Goal: Task Accomplishment & Management: Complete application form

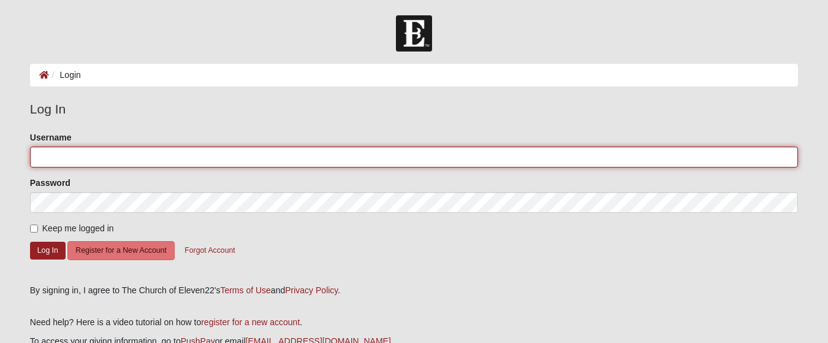
click at [80, 153] on input "Username" at bounding box center [414, 156] width 768 height 21
type input "linda2mitch57@gmail.com"
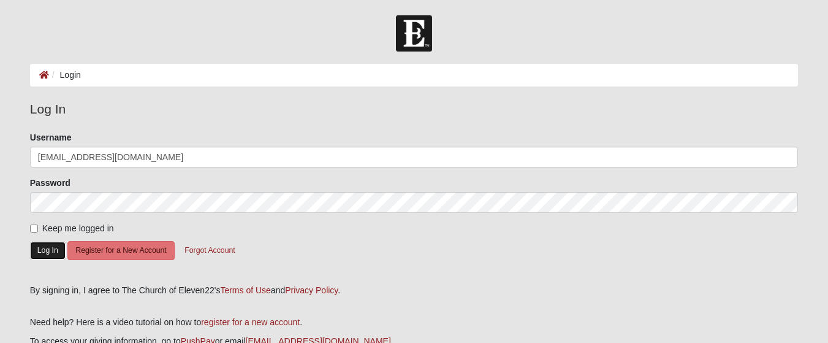
click at [42, 249] on button "Log In" at bounding box center [48, 250] width 36 height 18
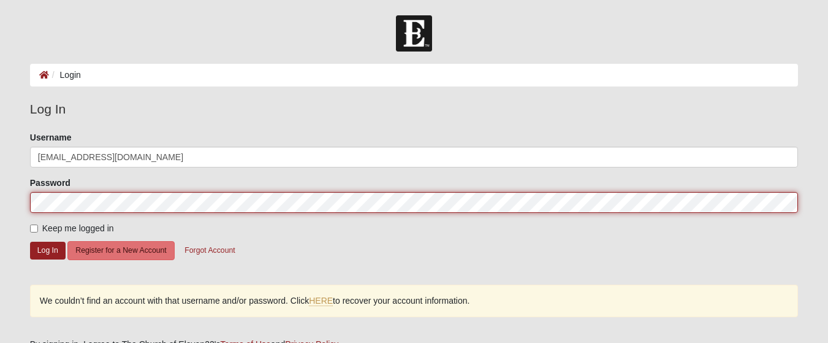
click at [1, 189] on form "Log In Login Login Error Log In Please correct the following: Username linda2mi…" at bounding box center [414, 246] width 828 height 463
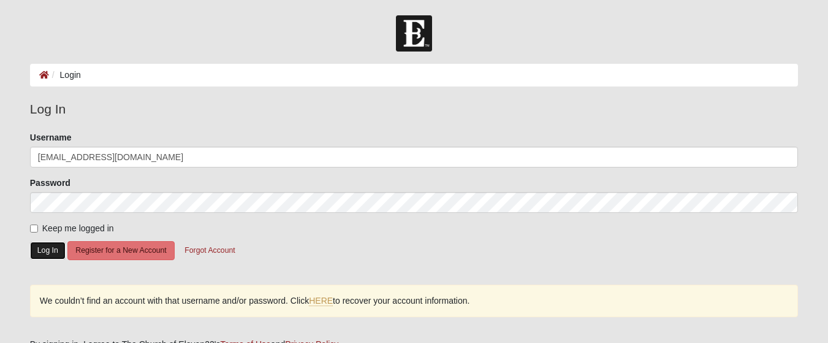
click at [54, 253] on button "Log In" at bounding box center [48, 250] width 36 height 18
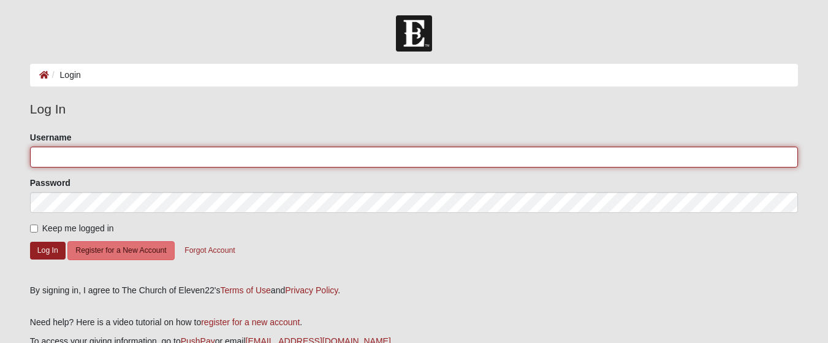
click at [88, 154] on input "Username" at bounding box center [414, 156] width 768 height 21
type input "linda2mitch57@gmail.com"
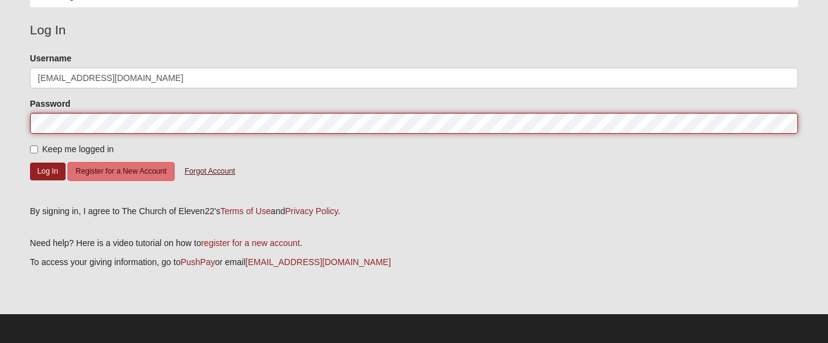
scroll to position [82, 0]
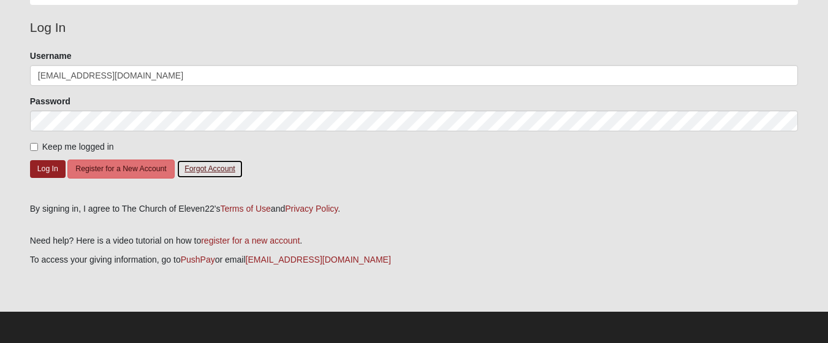
click at [209, 173] on button "Forgot Account" at bounding box center [210, 168] width 66 height 19
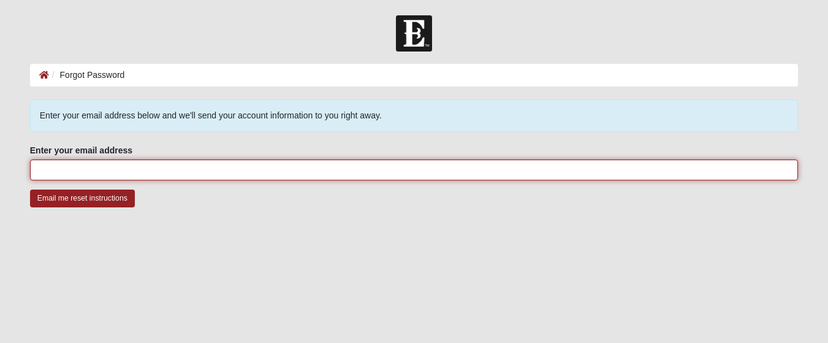
click at [127, 165] on input "Enter your email address" at bounding box center [414, 169] width 768 height 21
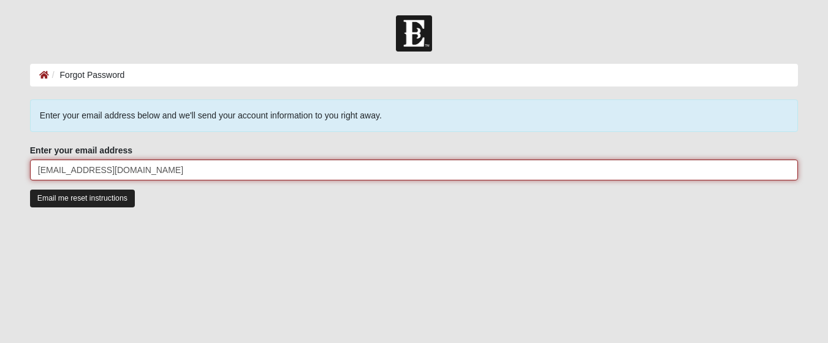
type input "[EMAIL_ADDRESS][DOMAIN_NAME]"
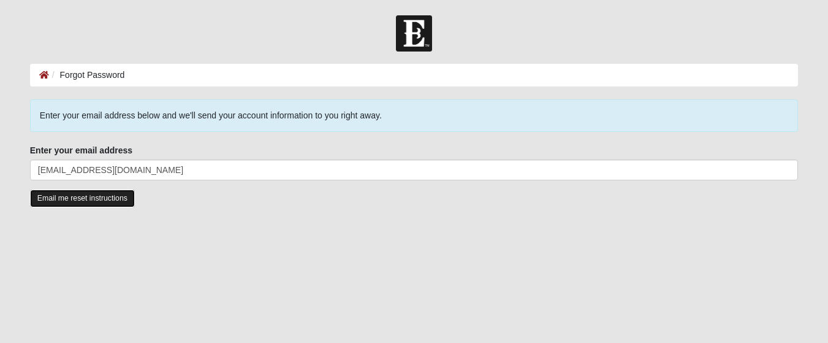
click at [98, 205] on input "Email me reset instructions" at bounding box center [82, 198] width 105 height 18
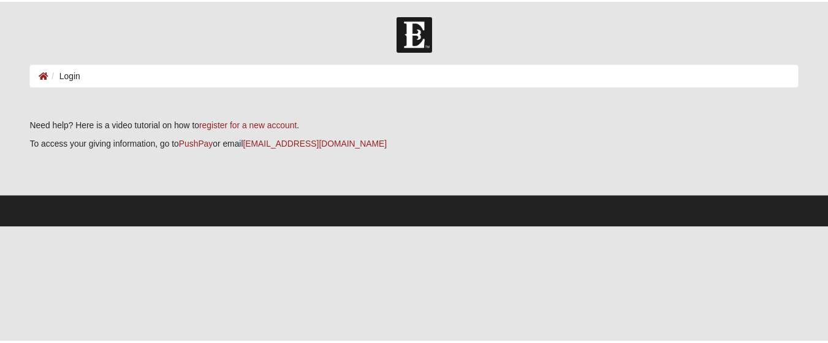
scroll to position [82, 0]
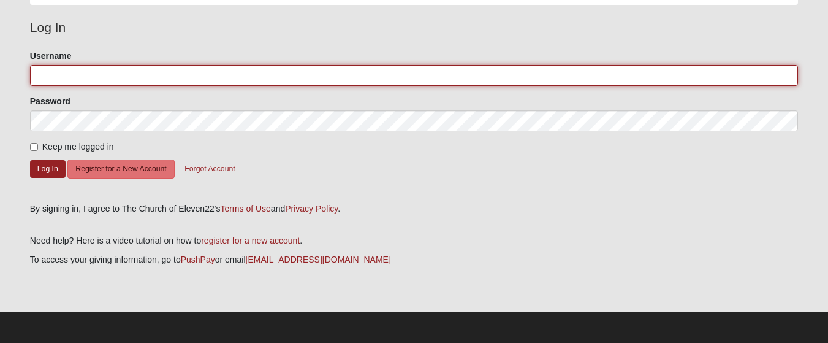
click at [97, 67] on input "Username" at bounding box center [414, 75] width 768 height 21
type input "[EMAIL_ADDRESS][DOMAIN_NAME]"
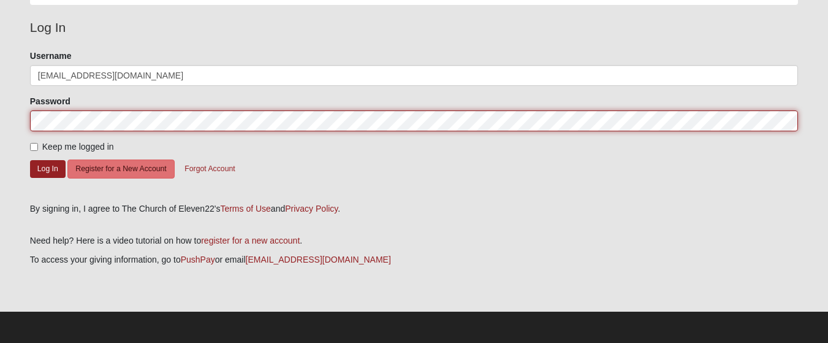
click at [30, 160] on button "Log In" at bounding box center [48, 169] width 36 height 18
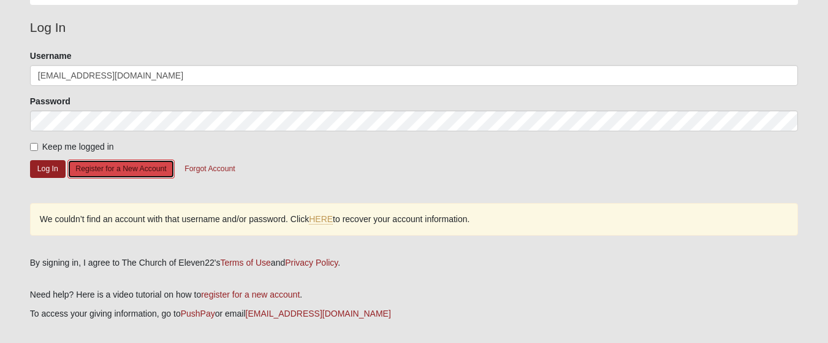
click at [93, 172] on button "Register for a New Account" at bounding box center [120, 168] width 107 height 19
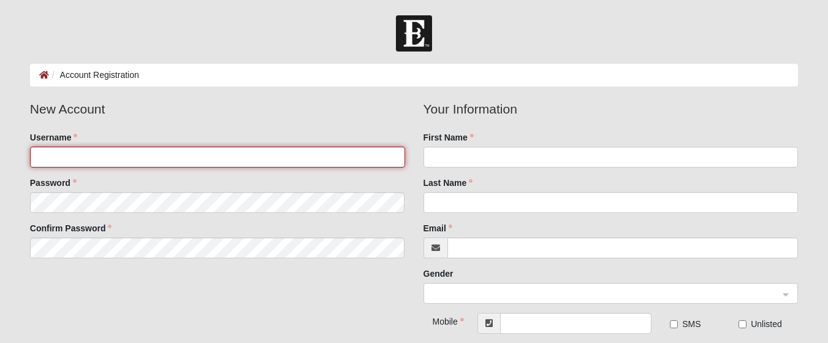
click at [102, 155] on input "Username" at bounding box center [217, 156] width 375 height 21
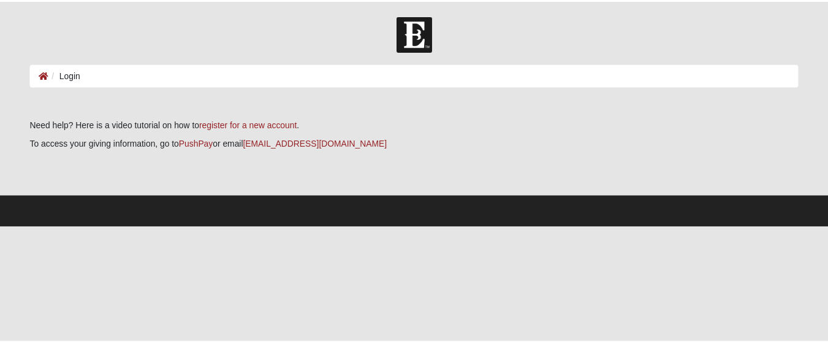
scroll to position [82, 0]
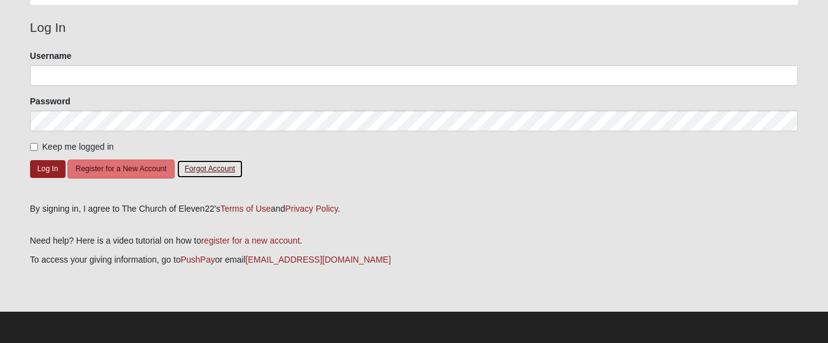
click at [211, 169] on button "Forgot Account" at bounding box center [210, 168] width 66 height 19
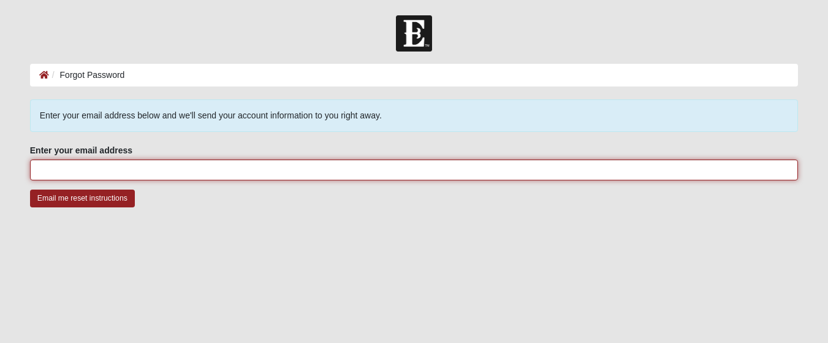
click at [108, 169] on input "Enter your email address" at bounding box center [414, 169] width 768 height 21
type input "[EMAIL_ADDRESS][DOMAIN_NAME]"
click at [30, 189] on input "Email me reset instructions" at bounding box center [82, 198] width 105 height 18
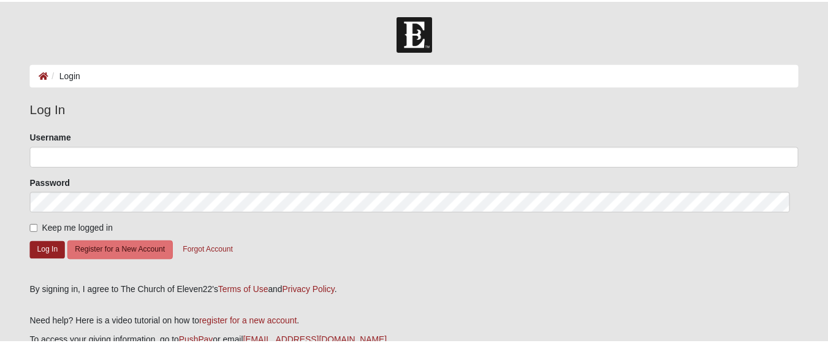
scroll to position [82, 0]
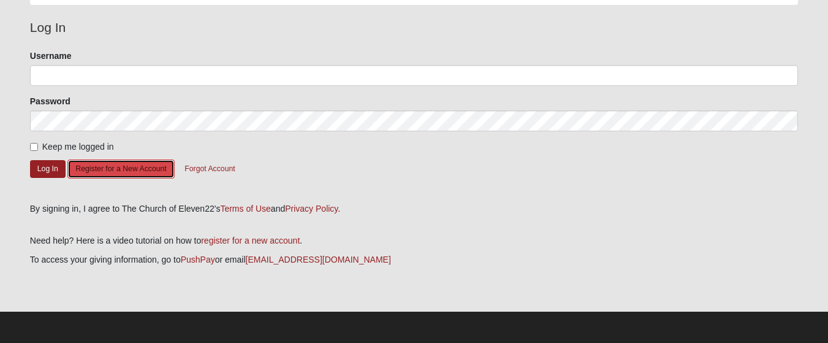
click at [115, 171] on button "Register for a New Account" at bounding box center [120, 168] width 107 height 19
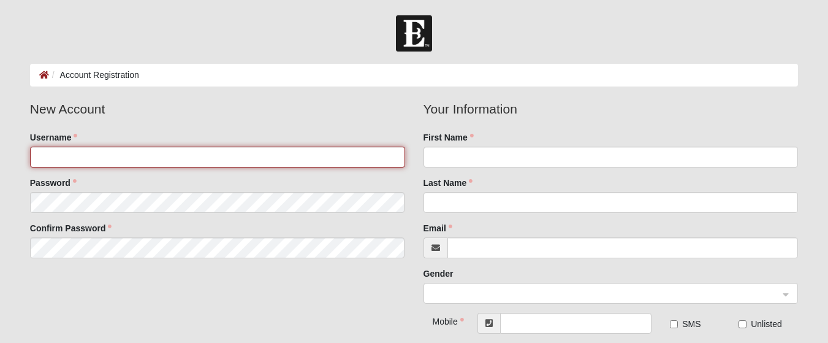
click at [114, 157] on input "Username" at bounding box center [217, 156] width 375 height 21
type input "m"
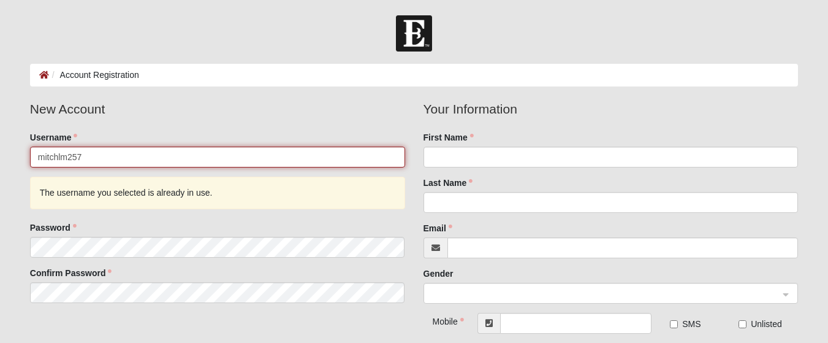
type input "mitchlm257"
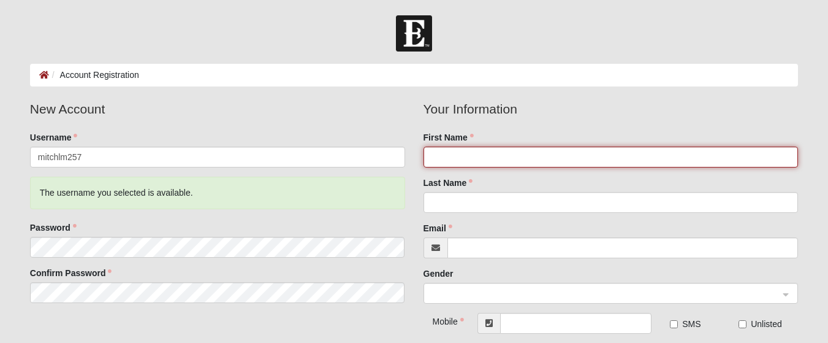
click at [460, 150] on input "First Name" at bounding box center [611, 156] width 375 height 21
type input "Linda"
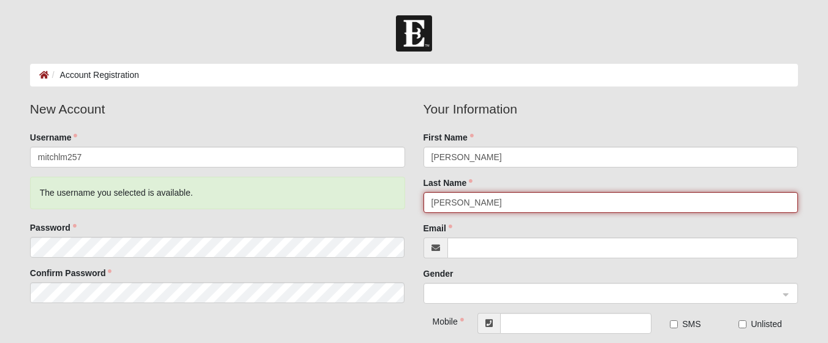
type input "Mitchell"
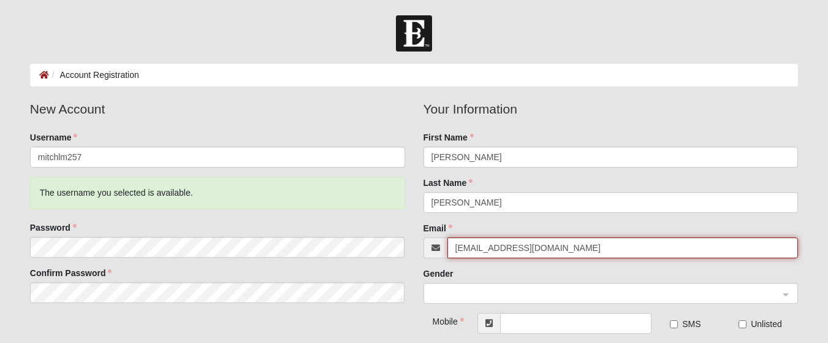
type input "mitchlm257@gmail.com"
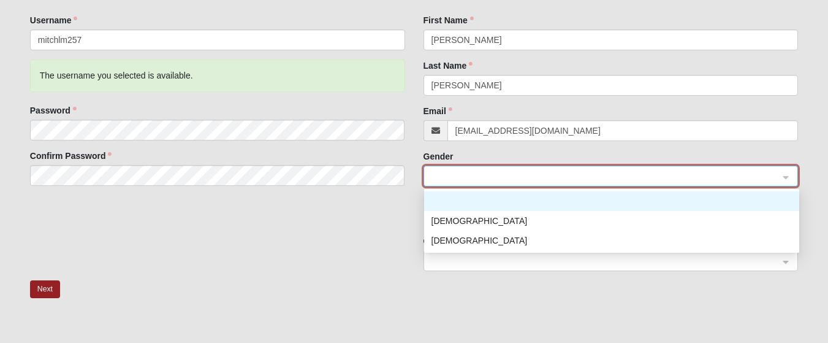
scroll to position [123, 0]
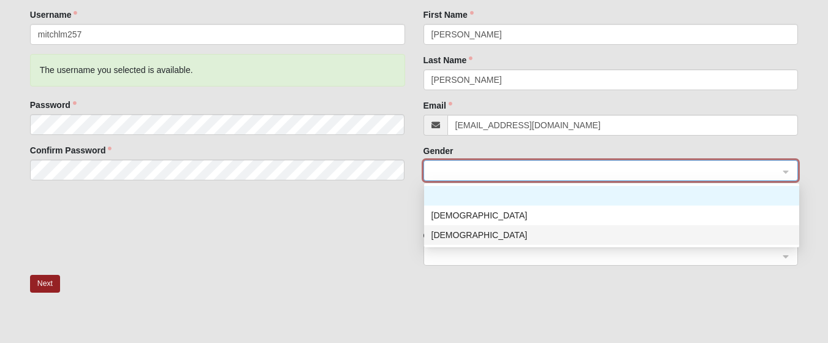
click at [467, 235] on div "Female" at bounding box center [611, 234] width 360 height 13
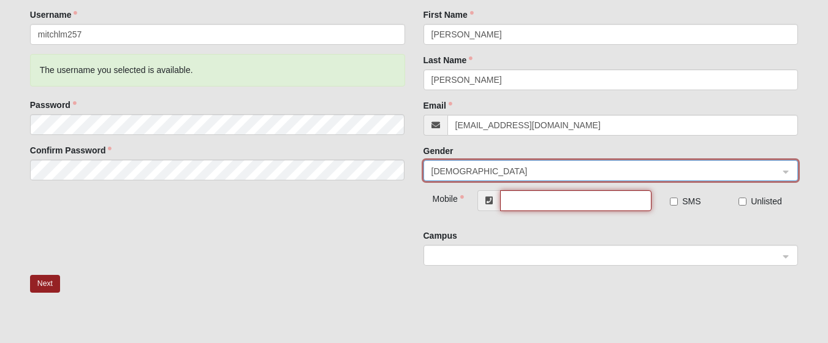
click at [535, 199] on input "text" at bounding box center [575, 200] width 151 height 21
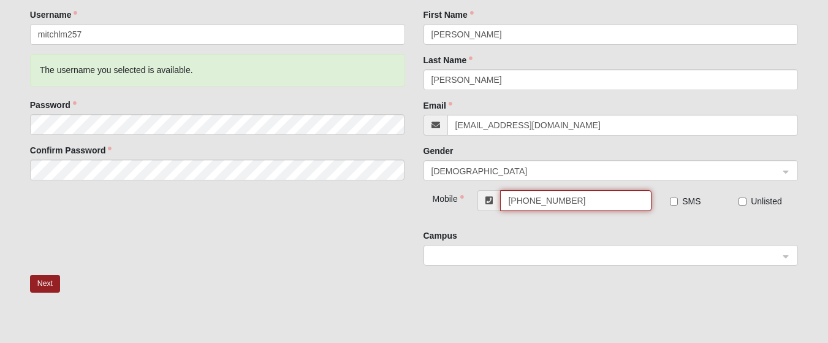
type input "[PHONE_NUMBER]"
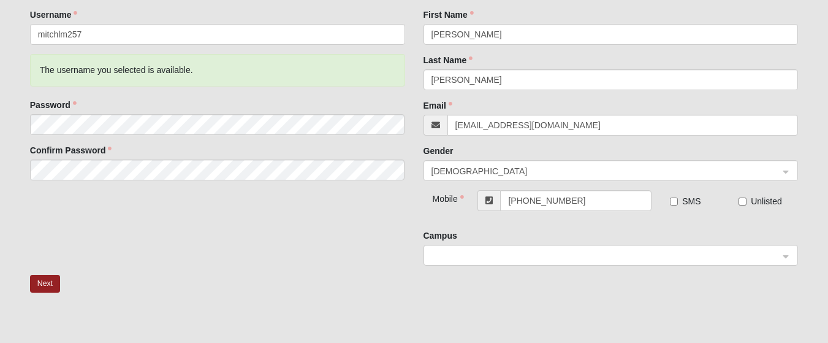
click at [680, 202] on label "SMS" at bounding box center [685, 201] width 31 height 12
click at [678, 202] on input "SMS" at bounding box center [674, 201] width 8 height 8
checkbox input "true"
click at [581, 253] on span at bounding box center [605, 255] width 348 height 13
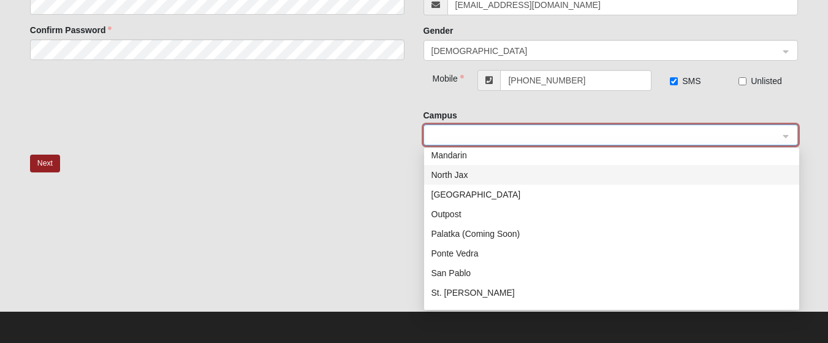
scroll to position [177, 0]
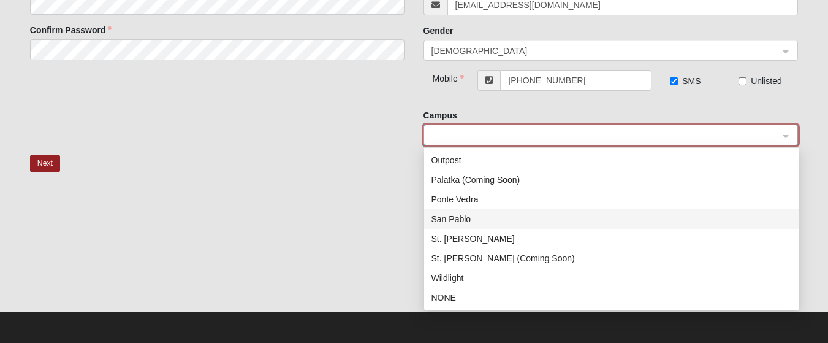
click at [452, 222] on div "San Pablo" at bounding box center [611, 218] width 360 height 13
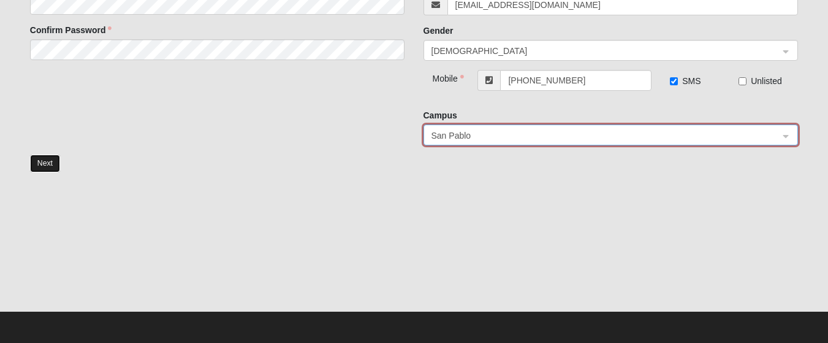
click at [49, 160] on button "Next" at bounding box center [45, 163] width 30 height 18
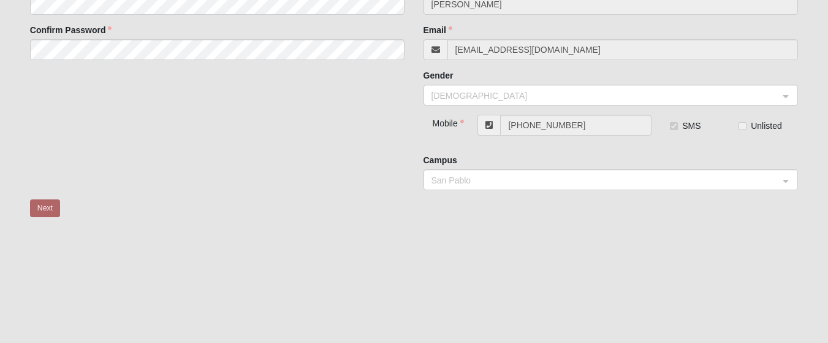
scroll to position [77, 0]
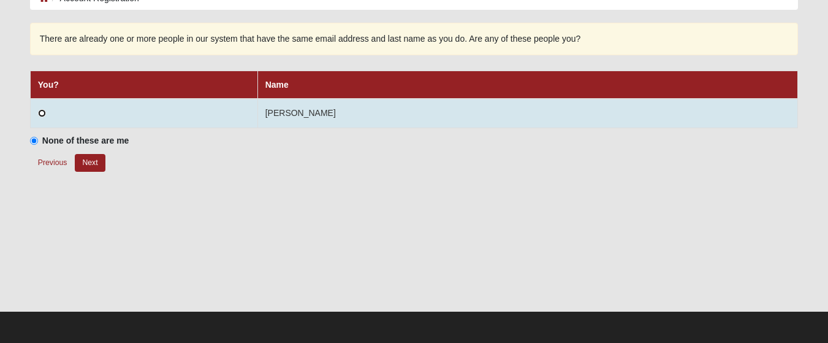
click at [43, 114] on input "radio" at bounding box center [42, 113] width 8 height 8
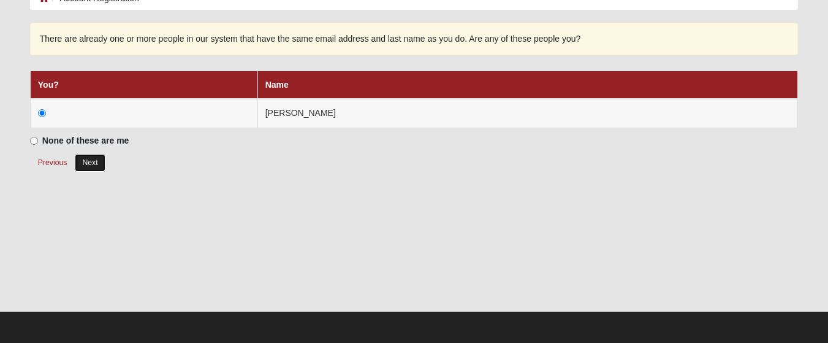
click at [89, 159] on button "Next" at bounding box center [90, 163] width 30 height 18
radio input "true"
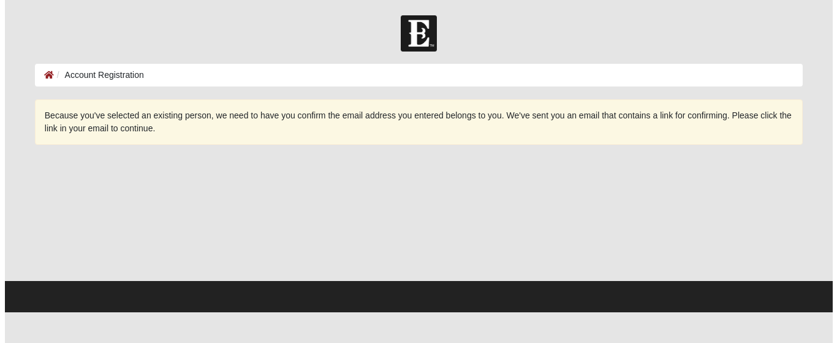
scroll to position [0, 0]
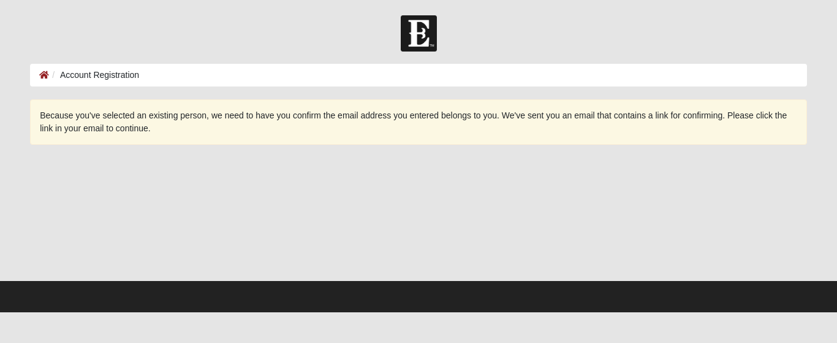
click at [44, 69] on li at bounding box center [44, 75] width 10 height 13
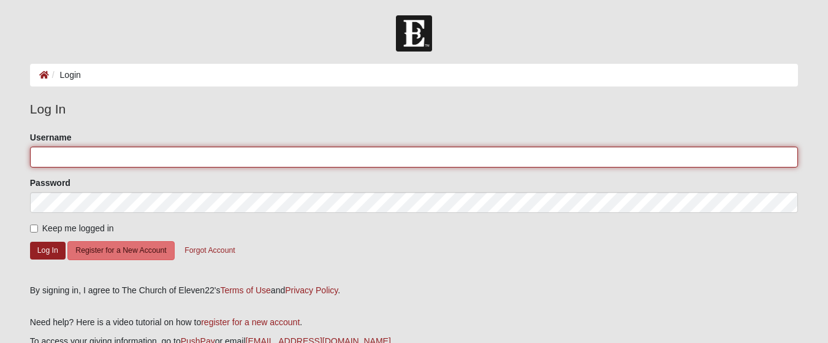
click at [78, 155] on input "Username" at bounding box center [414, 156] width 768 height 21
type input "mitchlm257"
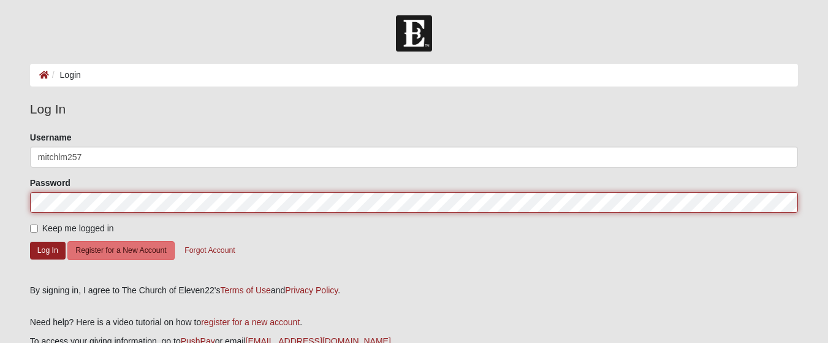
click at [30, 241] on button "Log In" at bounding box center [48, 250] width 36 height 18
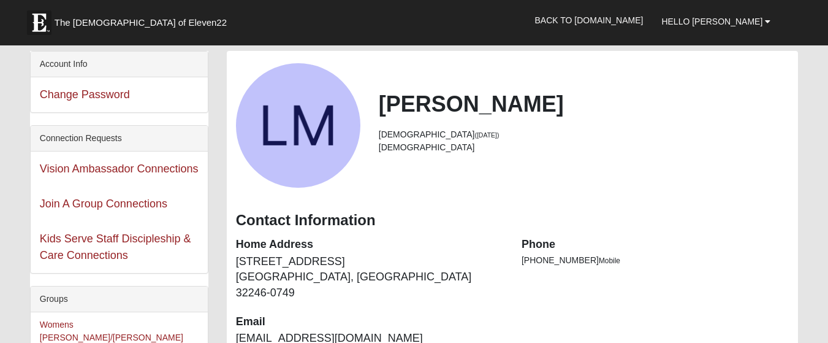
click at [452, 107] on h2 "[PERSON_NAME]" at bounding box center [584, 104] width 410 height 26
